Goal: Task Accomplishment & Management: Use online tool/utility

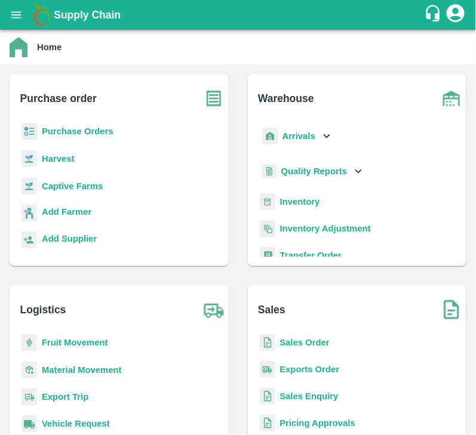
click at [81, 134] on b "Purchase Orders" at bounding box center [78, 131] width 72 height 10
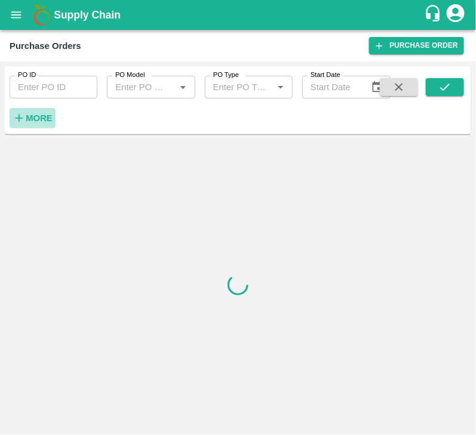
click at [43, 119] on strong "More" at bounding box center [39, 118] width 27 height 10
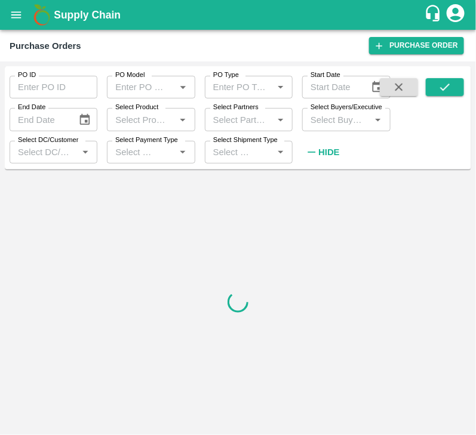
click at [310, 113] on input "Select Buyers/Executive" at bounding box center [335, 120] width 61 height 16
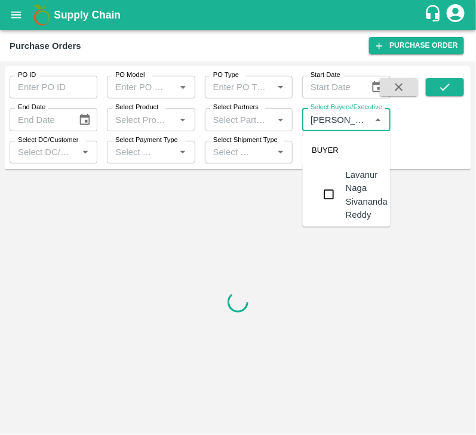
type input "lavanu"
click at [328, 196] on input "checkbox" at bounding box center [329, 195] width 24 height 24
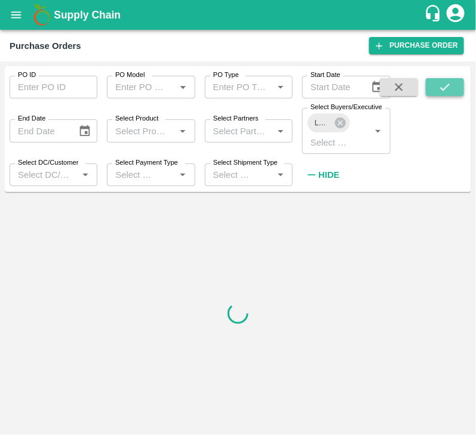
click at [451, 85] on button "submit" at bounding box center [444, 87] width 38 height 18
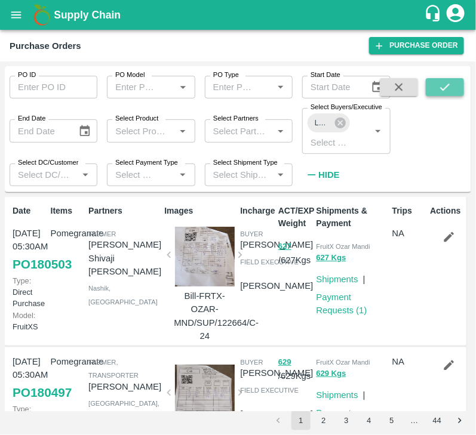
click at [444, 87] on icon "submit" at bounding box center [444, 87] width 13 height 13
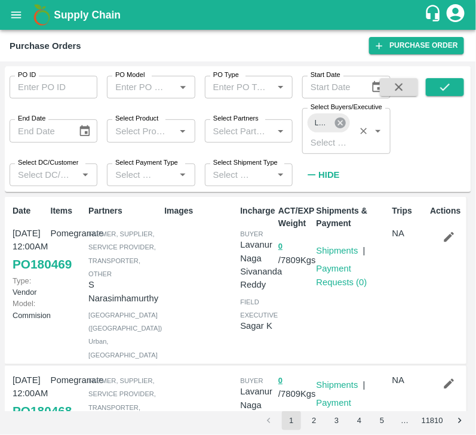
click at [341, 122] on icon at bounding box center [340, 122] width 13 height 13
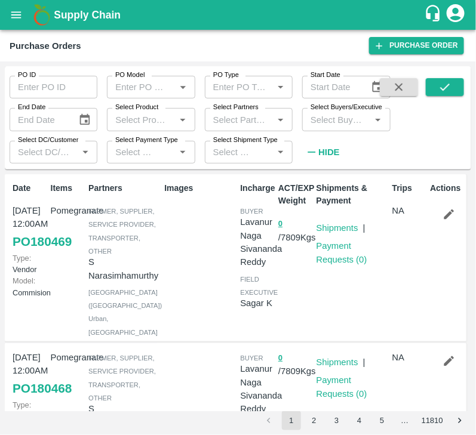
click at [335, 122] on input "Select Buyers/Executive" at bounding box center [335, 120] width 61 height 16
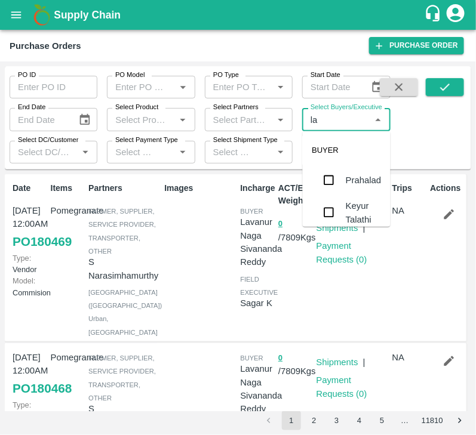
type input "l"
type input "harsh"
click at [330, 206] on input "checkbox" at bounding box center [329, 207] width 24 height 24
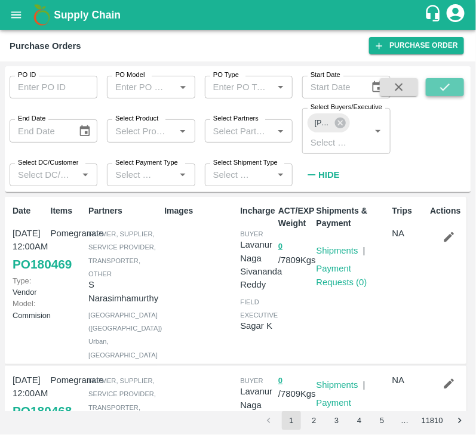
click at [434, 88] on button "submit" at bounding box center [444, 87] width 38 height 18
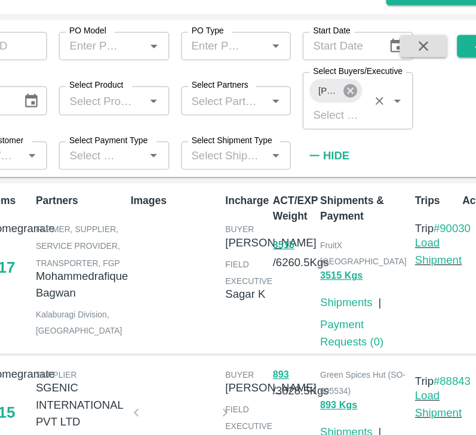
click at [339, 122] on icon at bounding box center [340, 122] width 13 height 13
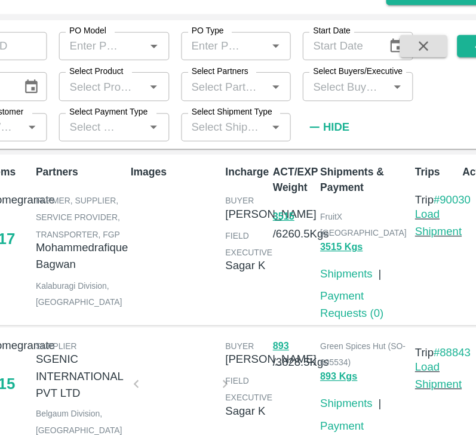
click at [334, 124] on input "Select Buyers/Executive" at bounding box center [335, 120] width 61 height 16
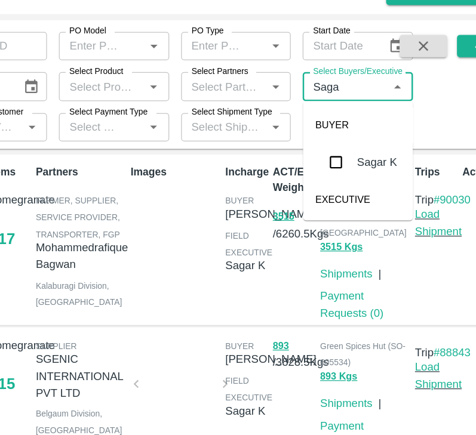
type input "Sagar"
click at [331, 177] on input "checkbox" at bounding box center [329, 180] width 24 height 24
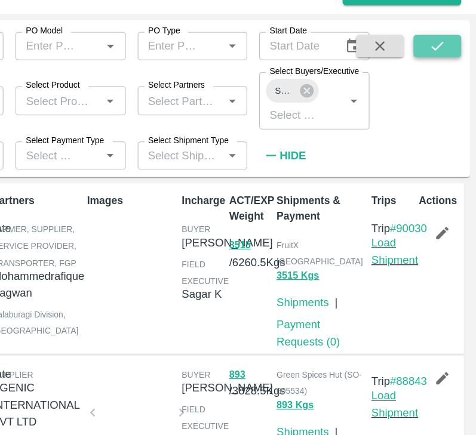
click at [444, 88] on icon "submit" at bounding box center [444, 87] width 13 height 13
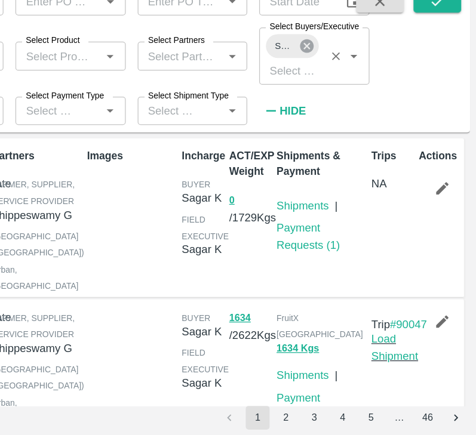
click at [339, 124] on icon at bounding box center [340, 122] width 13 height 13
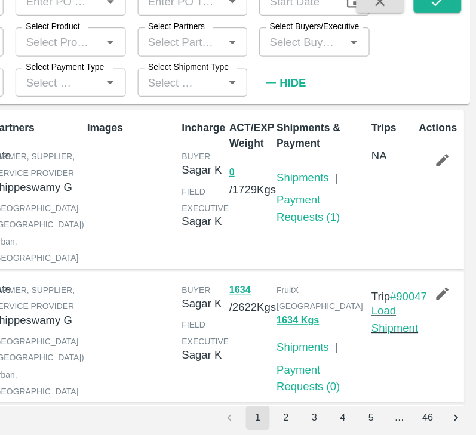
click at [334, 124] on input "Select Buyers/Executive" at bounding box center [335, 120] width 61 height 16
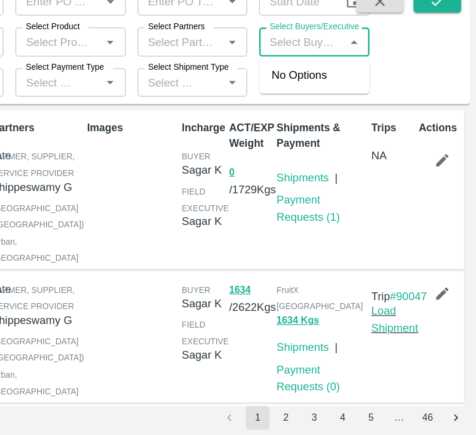
type input ";"
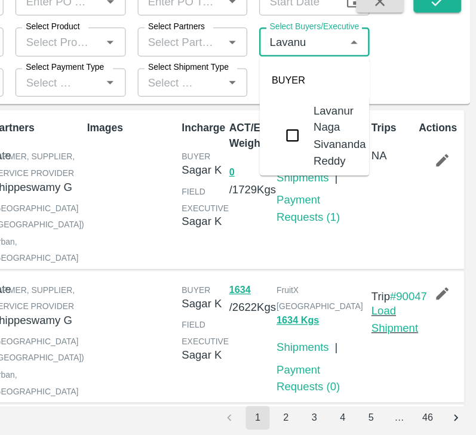
type input "Lavanur"
click at [332, 189] on input "checkbox" at bounding box center [329, 195] width 24 height 24
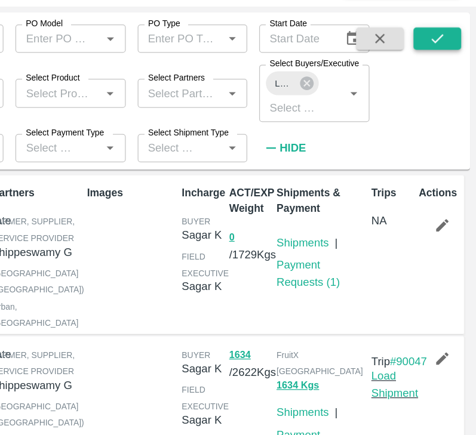
drag, startPoint x: 438, startPoint y: 75, endPoint x: 437, endPoint y: 88, distance: 13.2
click at [437, 88] on div "PO ID PO ID PO Model PO Model   * PO Type PO Type   * Start Date Start Date End…" at bounding box center [238, 129] width 466 height 116
click at [437, 88] on button "submit" at bounding box center [444, 87] width 38 height 18
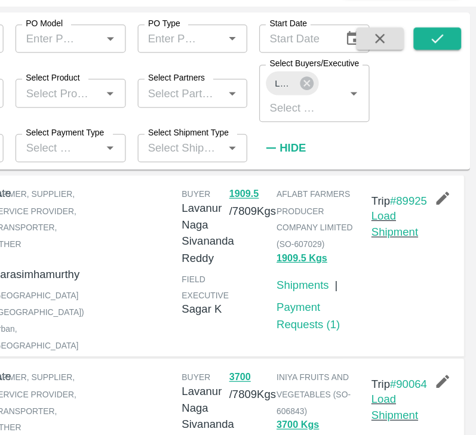
scroll to position [615, 0]
